Goal: Complete application form

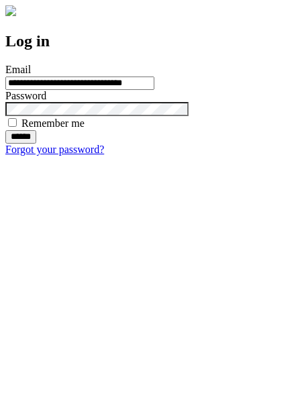
type input "**********"
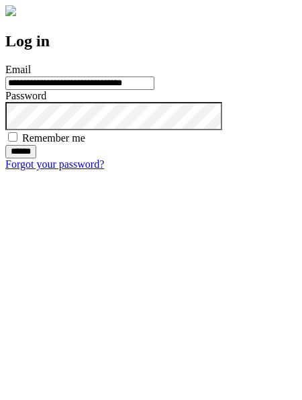
click at [36, 158] on input "******" at bounding box center [20, 151] width 31 height 13
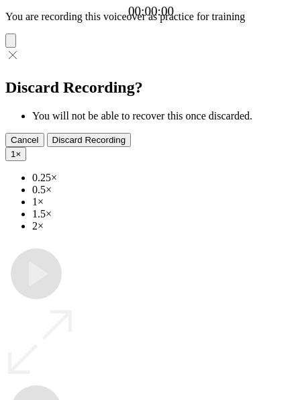
type input "**********"
